Goal: Transaction & Acquisition: Purchase product/service

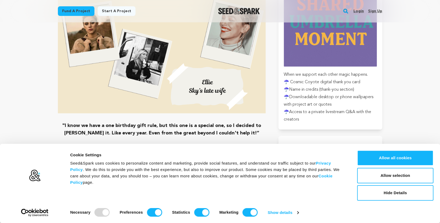
scroll to position [649, 0]
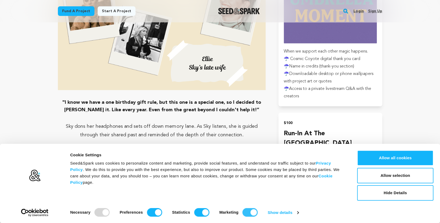
click at [252, 210] on input "Marketing" at bounding box center [249, 212] width 15 height 9
checkbox input "false"
click at [207, 211] on input "Statistics" at bounding box center [201, 212] width 15 height 9
checkbox input "false"
click at [159, 211] on input "Preferences" at bounding box center [154, 212] width 15 height 9
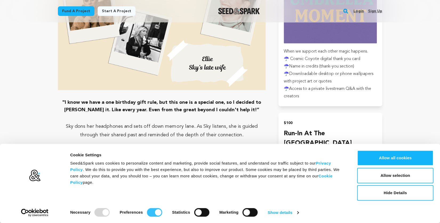
checkbox input "false"
click at [410, 177] on button "Allow selection" at bounding box center [395, 175] width 76 height 15
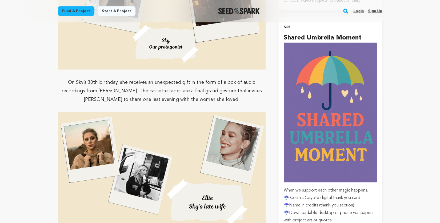
scroll to position [487, 0]
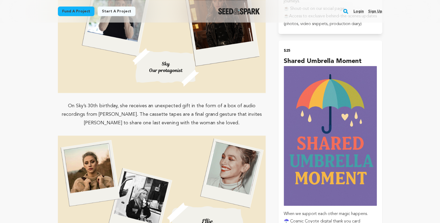
click at [316, 102] on img "submit" at bounding box center [330, 136] width 93 height 140
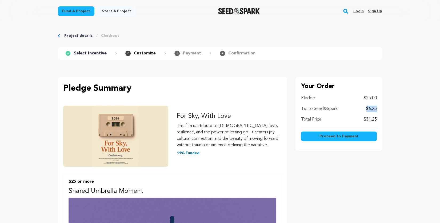
drag, startPoint x: 377, startPoint y: 107, endPoint x: 363, endPoint y: 107, distance: 14.7
click at [363, 107] on div "Your Order Pledge $25.00 Tip to Seed&Spark $6.25 Total Price $31.25 Proceed to …" at bounding box center [338, 114] width 87 height 74
click at [317, 136] on button "Proceed to Payment" at bounding box center [339, 136] width 76 height 10
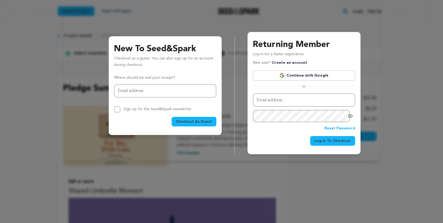
click at [203, 121] on span "Checkout As Guest" at bounding box center [194, 121] width 36 height 5
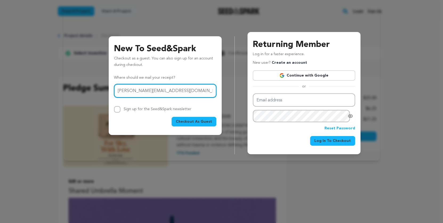
type input "lucas.dreessen11@gmail.com"
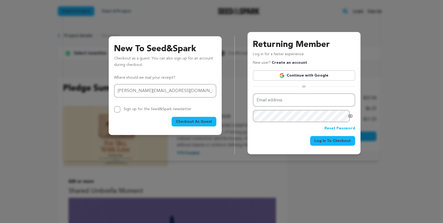
click at [197, 181] on div at bounding box center [221, 111] width 443 height 223
click at [202, 124] on button "Checkout As Guest" at bounding box center [194, 122] width 45 height 10
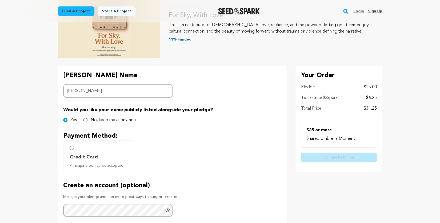
scroll to position [93, 0]
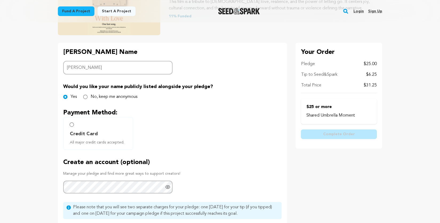
type input "[PERSON_NAME]"
click at [72, 126] on input "Credit Card All major credit cards accepted." at bounding box center [72, 124] width 4 height 4
radio input "false"
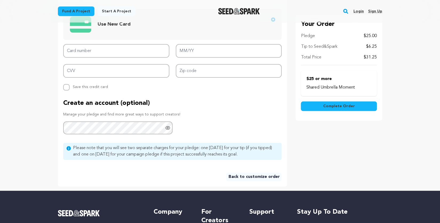
scroll to position [208, 0]
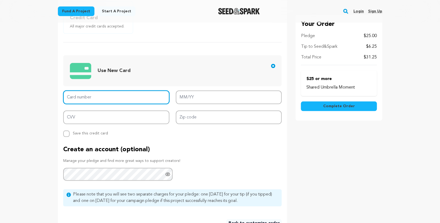
click at [115, 96] on input "Card number" at bounding box center [116, 97] width 106 height 14
type input "[CREDIT_CARD_NUMBER]"
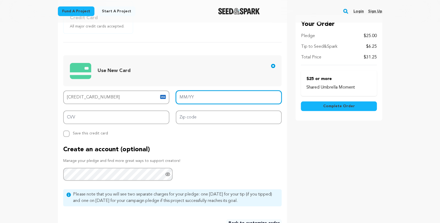
click at [200, 97] on input "MM/YY" at bounding box center [229, 97] width 106 height 14
type input "04/29"
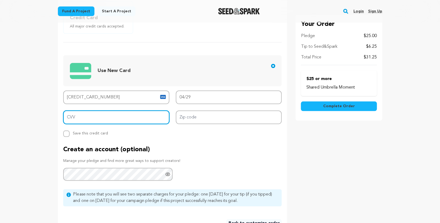
click at [143, 119] on input "CVV" at bounding box center [116, 117] width 106 height 14
type input "970"
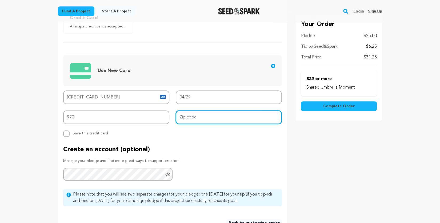
click at [213, 118] on input "Zip code" at bounding box center [229, 117] width 106 height 14
type input "98037"
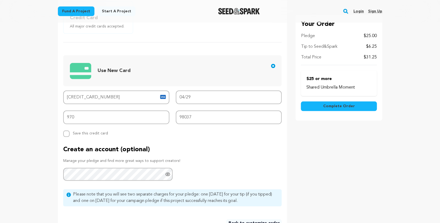
click at [274, 173] on div "Create an account (optional) Manage your pledge and find more great ways to sup…" at bounding box center [172, 162] width 218 height 35
click at [321, 107] on button "Complete Order" at bounding box center [339, 107] width 76 height 10
